Goal: Information Seeking & Learning: Find contact information

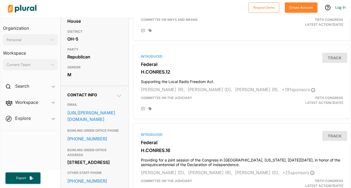
scroll to position [103, 0]
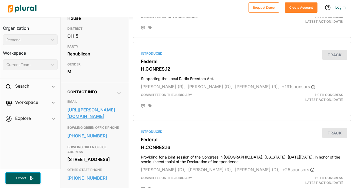
drag, startPoint x: 65, startPoint y: 108, endPoint x: 85, endPoint y: 118, distance: 21.4
copy link "https://latta.house.gov/contact/"
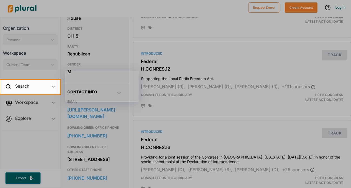
scroll to position [0, 0]
click at [139, 38] on div at bounding box center [175, 40] width 351 height 80
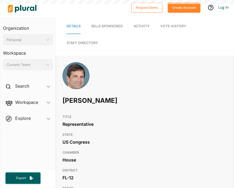
scroll to position [207, 0]
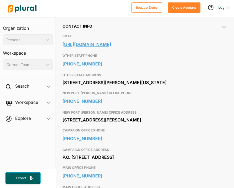
drag, startPoint x: 61, startPoint y: 44, endPoint x: 185, endPoint y: 47, distance: 124.2
click at [185, 47] on div "Contact Info EMAIL https://bilirakis.house.gov/zip_authentication?form=/contact…" at bounding box center [145, 154] width 178 height 275
copy link "https://bilirakis.house.gov/zip_authentication?form=/contact/email"
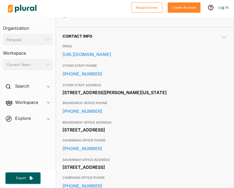
scroll to position [198, 0]
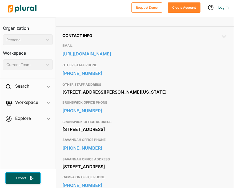
drag, startPoint x: 60, startPoint y: 54, endPoint x: 167, endPoint y: 55, distance: 106.9
click at [167, 55] on div "Contact Info EMAIL https://buddycarter.house.gov/contact/ OTHER STAFF PHONE 202…" at bounding box center [145, 146] width 178 height 238
copy link "https://buddycarter.house.gov/contact/"
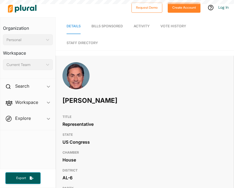
scroll to position [150, 0]
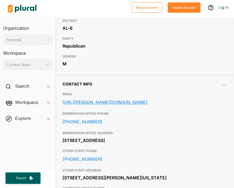
drag, startPoint x: 62, startPoint y: 103, endPoint x: 199, endPoint y: 103, distance: 137.7
copy link "https://palmer.house.gov/address_authentication?form=/contact"
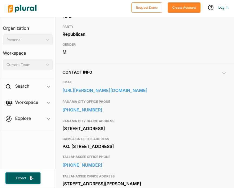
scroll to position [162, 0]
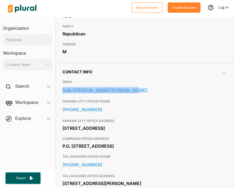
drag, startPoint x: 59, startPoint y: 89, endPoint x: 128, endPoint y: 92, distance: 69.1
click at [128, 92] on div "Contact Info EMAIL https://dunn.house.gov/email PANAMA CITY OFFICE PHONE 850-78…" at bounding box center [145, 172] width 178 height 219
copy link "https://dunn.house.gov/email"
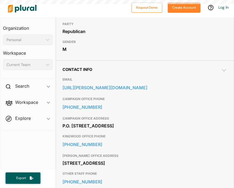
scroll to position [180, 0]
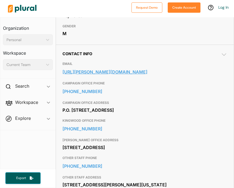
drag, startPoint x: 61, startPoint y: 70, endPoint x: 145, endPoint y: 73, distance: 83.9
click at [145, 73] on div "Contact Info EMAIL https://crenshaw.house.gov/email-me CAMPAIGN OFFICE PHONE 28…" at bounding box center [145, 164] width 178 height 238
copy link "https://crenshaw.house.gov/email-me"
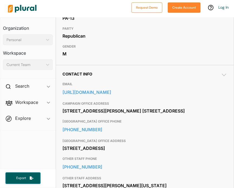
scroll to position [160, 0]
drag, startPoint x: 61, startPoint y: 91, endPoint x: 197, endPoint y: 95, distance: 136.4
copy link "[URL][DOMAIN_NAME]"
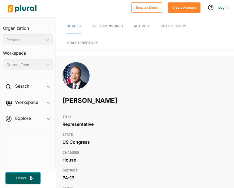
scroll to position [0, 0]
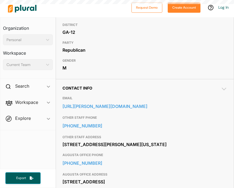
scroll to position [149, 0]
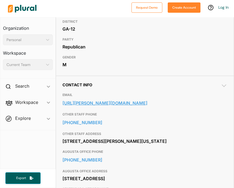
drag, startPoint x: 58, startPoint y: 103, endPoint x: 135, endPoint y: 104, distance: 76.6
copy link "https://allen.house.gov/contact/"
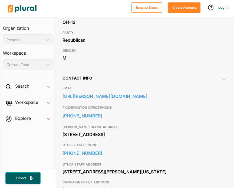
scroll to position [158, 0]
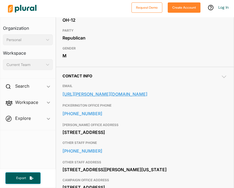
drag, startPoint x: 60, startPoint y: 95, endPoint x: 137, endPoint y: 97, distance: 77.4
click at [137, 97] on div "Contact Info EMAIL https://balderson.house.gov/contact/ PICKERINGTON OFFICE PHO…" at bounding box center [145, 157] width 178 height 181
copy link "https://balderson.house.gov/contact/"
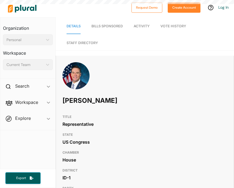
scroll to position [161, 0]
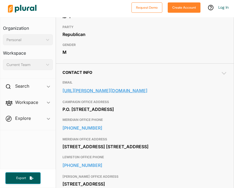
drag, startPoint x: 60, startPoint y: 90, endPoint x: 137, endPoint y: 92, distance: 77.1
click at [137, 92] on div "Contact Info EMAIL https://fulcher.house.gov/email-me CAMPAIGN OFFICE ADDRESS P…" at bounding box center [145, 191] width 178 height 256
copy link "https://fulcher.house.gov/email-me"
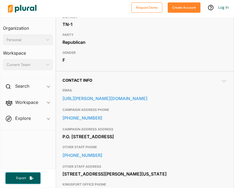
scroll to position [158, 0]
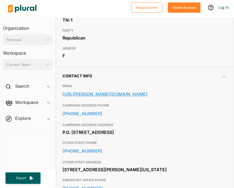
drag, startPoint x: 60, startPoint y: 94, endPoint x: 212, endPoint y: 95, distance: 151.5
click at [212, 95] on div "Contact Info EMAIL https://harshbarger.house.gov/address_authentication?form=/c…" at bounding box center [145, 186] width 178 height 238
copy link "https://harshbarger.house.gov/address_authentication?form=/contact"
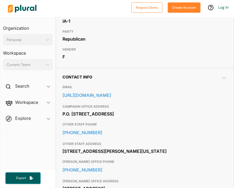
scroll to position [159, 0]
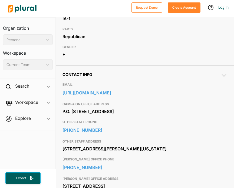
drag, startPoint x: 63, startPoint y: 92, endPoint x: 59, endPoint y: 92, distance: 3.8
click at [59, 92] on div "Contact Info EMAIL [URL][DOMAIN_NAME] CAMPAIGN OFFICE ADDRESS P.O. [GEOGRAPHIC_…" at bounding box center [145, 174] width 178 height 219
drag, startPoint x: 59, startPoint y: 92, endPoint x: 212, endPoint y: 93, distance: 152.8
click at [212, 93] on div "Contact Info EMAIL [URL][DOMAIN_NAME] CAMPAIGN OFFICE ADDRESS P.O. [GEOGRAPHIC_…" at bounding box center [145, 174] width 178 height 219
copy link "[URL][DOMAIN_NAME]"
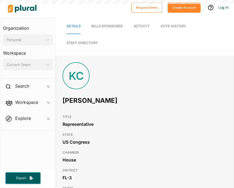
scroll to position [144, 0]
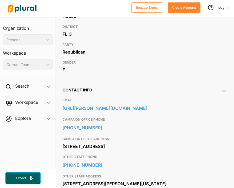
drag, startPoint x: 59, startPoint y: 106, endPoint x: 209, endPoint y: 109, distance: 149.4
copy link "https://cammack.house.gov/address_authentication?form=/contact"
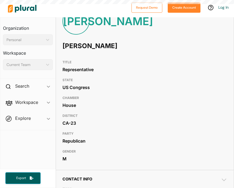
scroll to position [151, 0]
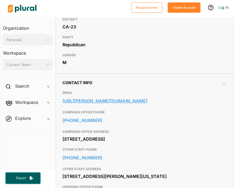
drag, startPoint x: 58, startPoint y: 101, endPoint x: 201, endPoint y: 104, distance: 142.6
click at [201, 104] on div "Contact Info EMAIL https://obernolte.house.gov/address_authentication?form=/con…" at bounding box center [145, 174] width 178 height 201
copy link "https://obernolte.house.gov/address_authentication?form=/contact"
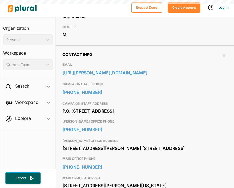
scroll to position [180, 0]
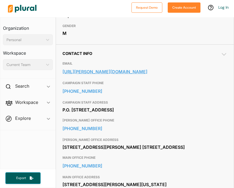
drag, startPoint x: 60, startPoint y: 71, endPoint x: 134, endPoint y: 75, distance: 74.5
click at [134, 75] on div "Contact Info EMAIL https://james.house.gov/contact/ CAMPAIGN STAFF PHONE 586-46…" at bounding box center [145, 141] width 178 height 194
copy link "https://james.house.gov/contact/"
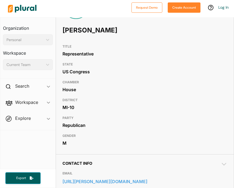
scroll to position [43, 0]
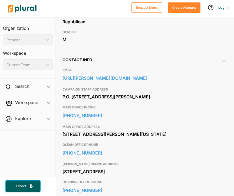
scroll to position [180, 0]
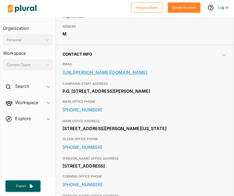
drag, startPoint x: 61, startPoint y: 73, endPoint x: 207, endPoint y: 74, distance: 146.4
click at [207, 74] on div "Contact Info EMAIL [URL][PERSON_NAME][DOMAIN_NAME] CAMPAIGN STAFF ADDRESS P.O. …" at bounding box center [145, 188] width 178 height 286
copy link "[URL][PERSON_NAME][DOMAIN_NAME]"
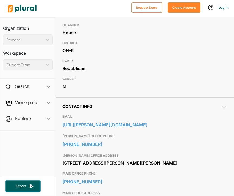
scroll to position [139, 0]
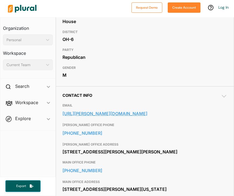
drag, startPoint x: 61, startPoint y: 114, endPoint x: 192, endPoint y: 114, distance: 130.9
click at [192, 114] on div "Contact Info EMAIL https://rulli.house.gov/address_authentication?form=/contact…" at bounding box center [145, 192] width 178 height 212
copy link "https://rulli.house.gov/address_authentication?form=/contact"
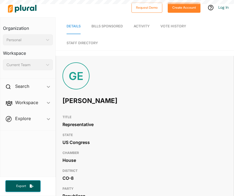
scroll to position [164, 0]
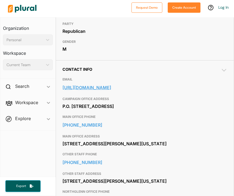
drag, startPoint x: 60, startPoint y: 85, endPoint x: 76, endPoint y: 95, distance: 19.1
click at [76, 95] on div "Contact Info EMAIL https://gabeevans.house.gov/address_authentication?form=/con…" at bounding box center [145, 166] width 178 height 212
copy link "https://gabeevans.house.gov/address_authentication?form=/contact/email-me"
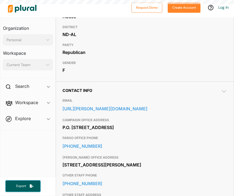
scroll to position [147, 0]
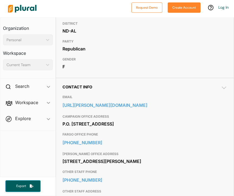
drag, startPoint x: 61, startPoint y: 104, endPoint x: 200, endPoint y: 109, distance: 138.9
click at [200, 109] on div "Contact Info EMAIL https://fedorchak.house.gov/address_authentication?form=/con…" at bounding box center [145, 165] width 178 height 174
copy link "https://fedorchak.house.gov/address_authentication?form=/contact/email-me"
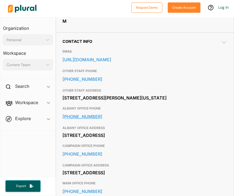
scroll to position [201, 0]
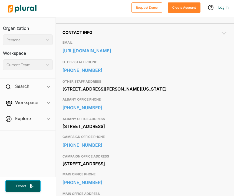
drag, startPoint x: 62, startPoint y: 51, endPoint x: 133, endPoint y: 55, distance: 71.3
click at [133, 55] on div "Contact Info EMAIL https://tonko.house.gov/contact/ OTHER STAFF PHONE 202-225-5…" at bounding box center [145, 142] width 178 height 238
copy link "https://tonko.house.gov/contact/"
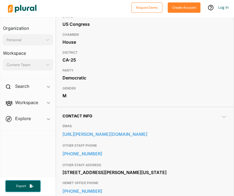
scroll to position [132, 0]
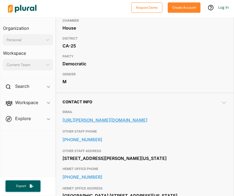
drag, startPoint x: 61, startPoint y: 117, endPoint x: 215, endPoint y: 123, distance: 154.3
copy link "[URL][PERSON_NAME][DOMAIN_NAME]"
